Goal: Task Accomplishment & Management: Use online tool/utility

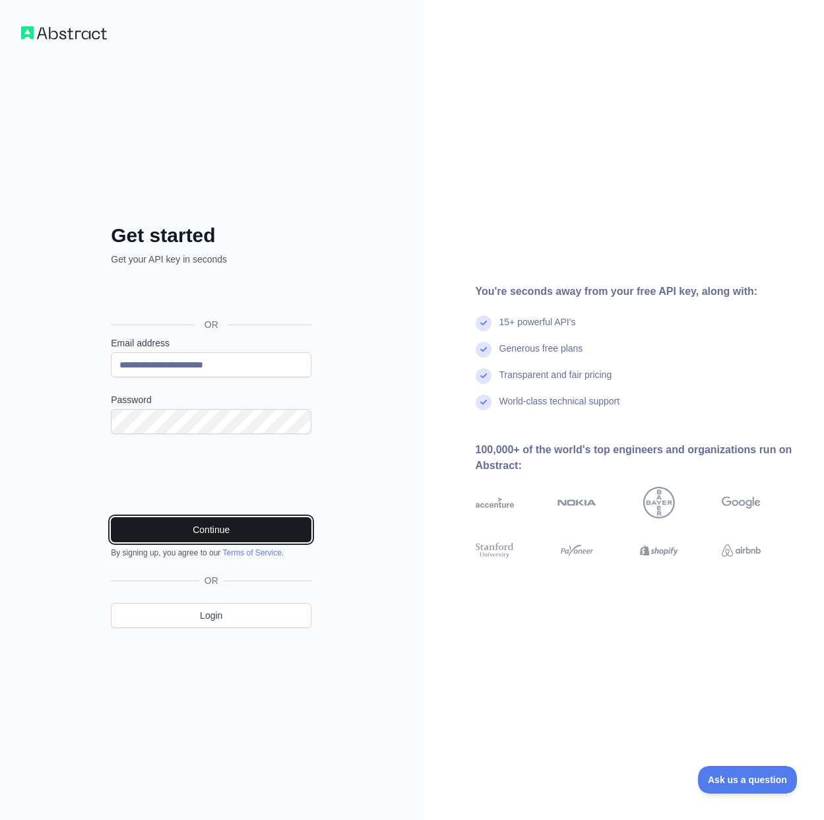
click at [242, 533] on button "Continue" at bounding box center [211, 529] width 201 height 25
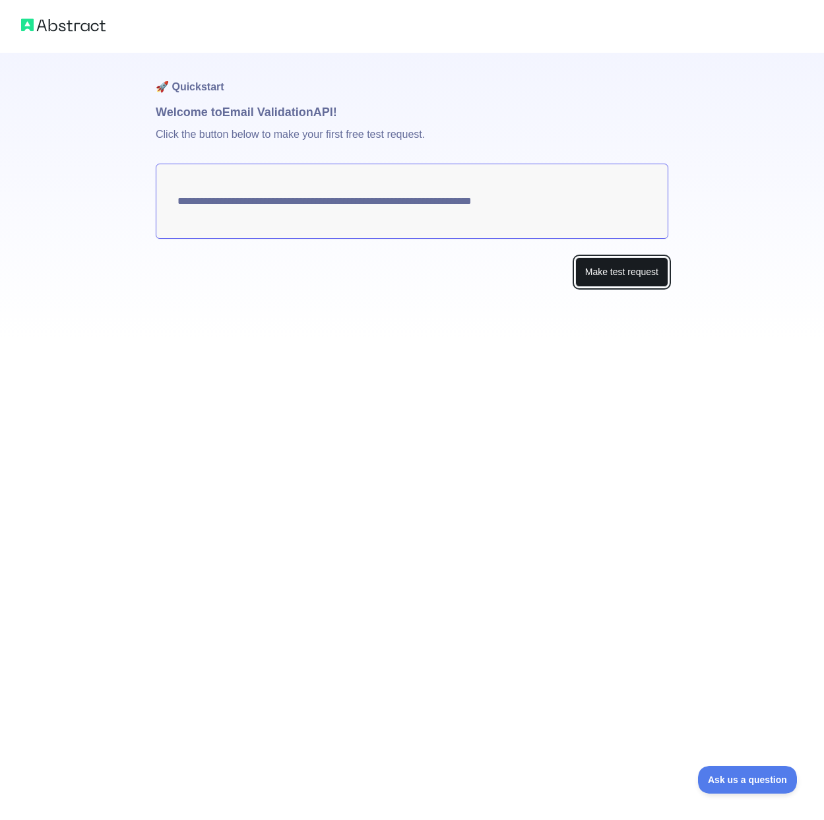
click at [599, 261] on button "Make test request" at bounding box center [621, 272] width 93 height 30
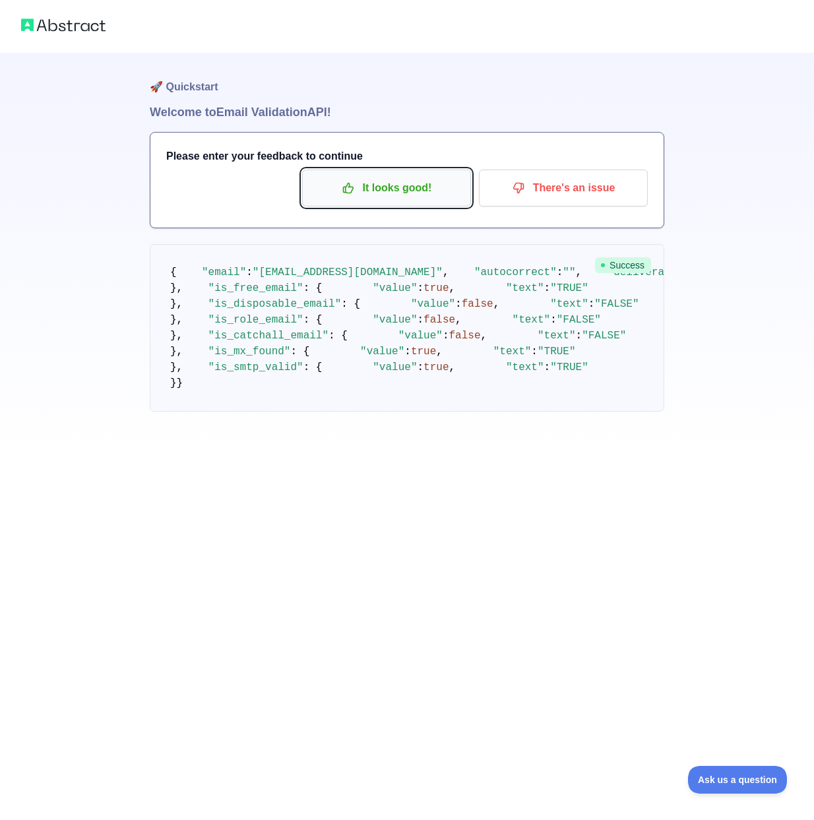
click at [408, 184] on p "It looks good!" at bounding box center [386, 188] width 149 height 22
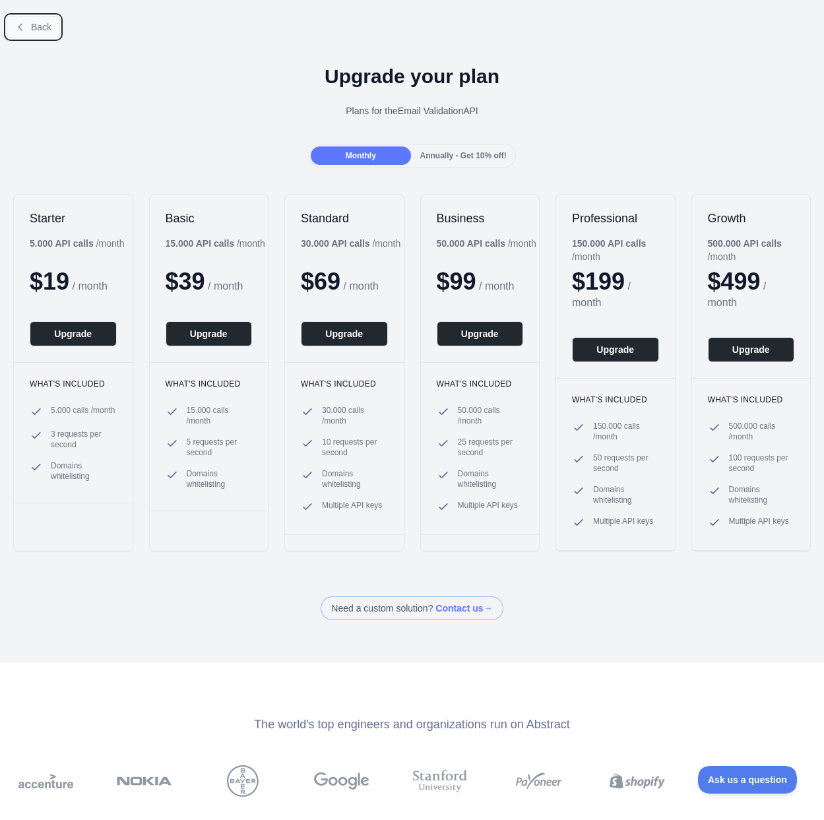
click at [51, 26] on button "Back" at bounding box center [33, 27] width 53 height 22
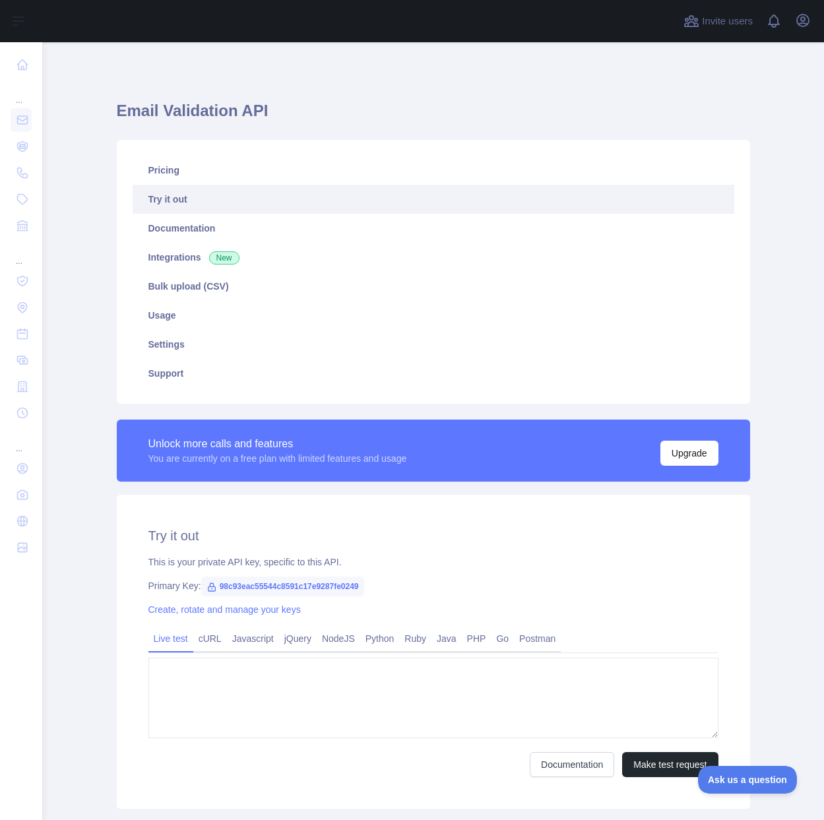
type textarea "**********"
click at [299, 589] on span "98c93eac55544c8591c17e9287fe0249" at bounding box center [282, 587] width 163 height 20
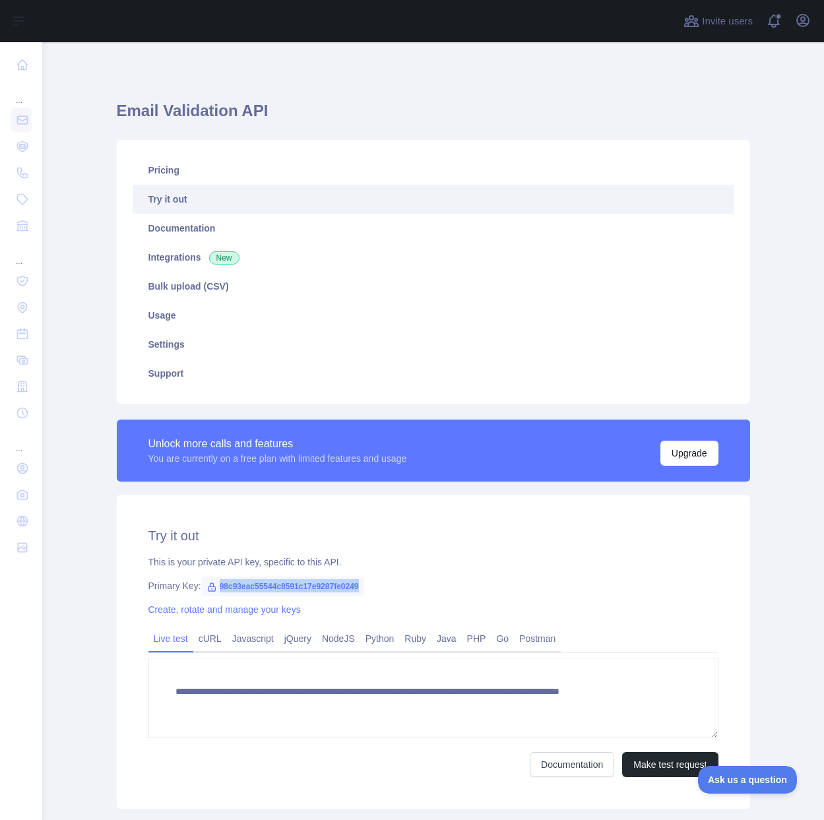
click at [299, 589] on span "98c93eac55544c8591c17e9287fe0249" at bounding box center [282, 587] width 163 height 20
copy span "98c93eac55544c8591c17e9287fe0249"
